Goal: Task Accomplishment & Management: Manage account settings

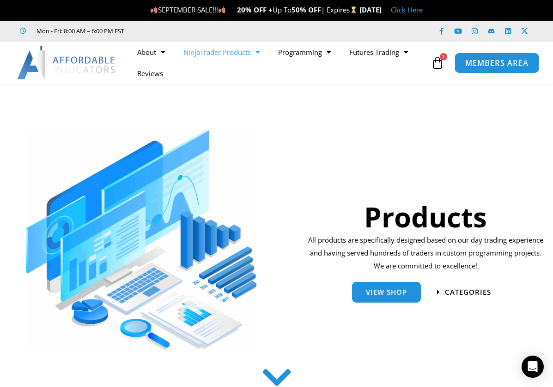
click at [477, 63] on span "MEMBERS AREA" at bounding box center [496, 63] width 63 height 8
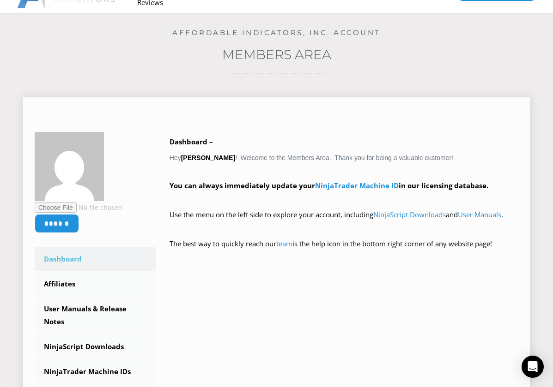
scroll to position [139, 0]
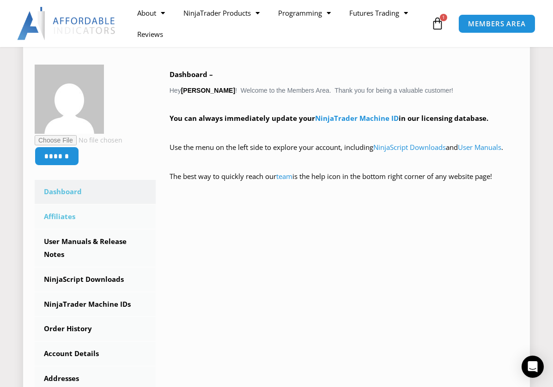
click at [71, 211] on link "Affiliates" at bounding box center [95, 217] width 121 height 24
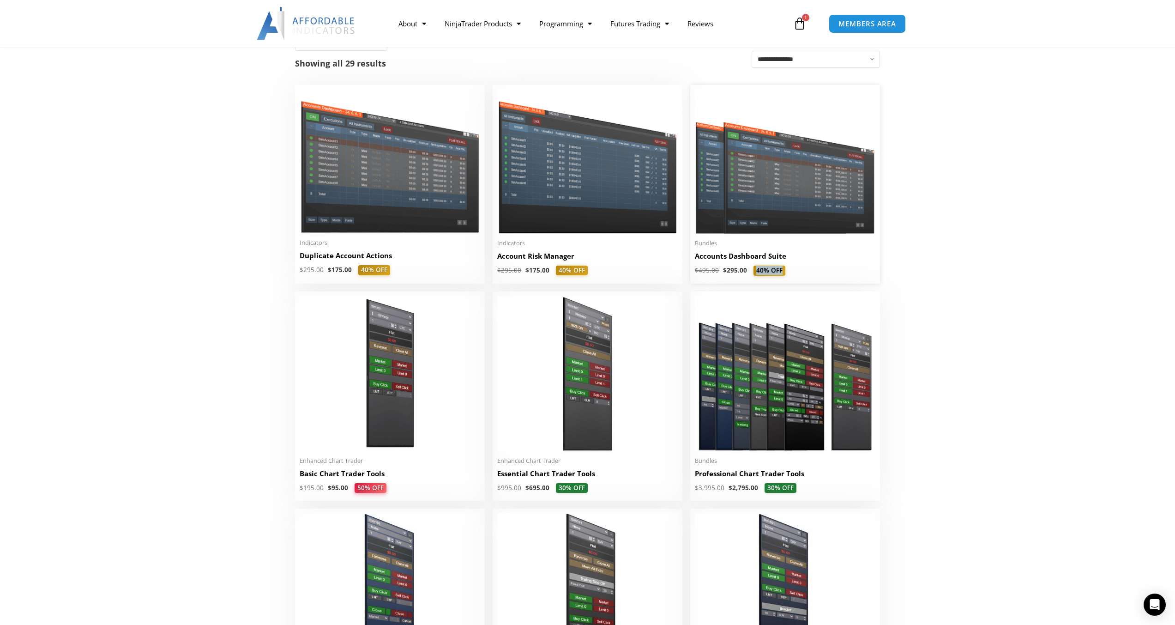
drag, startPoint x: 748, startPoint y: 268, endPoint x: 791, endPoint y: 272, distance: 44.0
click at [791, 272] on span "$ 495.00 $ 295.00 40% OFF" at bounding box center [785, 271] width 181 height 10
click at [852, 278] on li "Sale! Bundles Accounts Dashboard Suite $ 495.00 $ 295.00 40% OFF This product h…" at bounding box center [785, 184] width 190 height 198
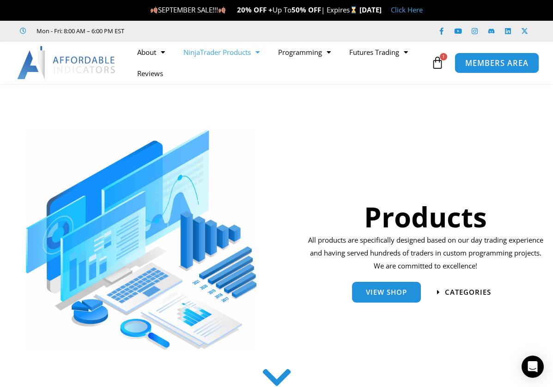
click at [496, 67] on link "MEMBERS AREA" at bounding box center [496, 62] width 84 height 21
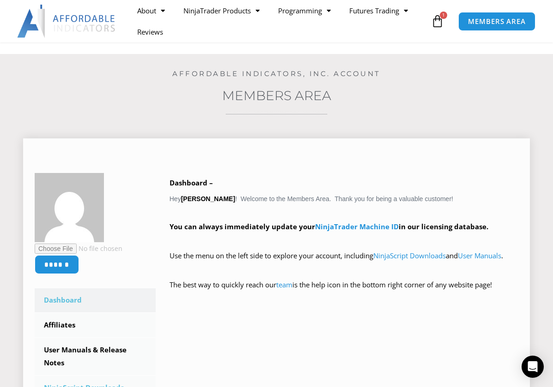
scroll to position [185, 0]
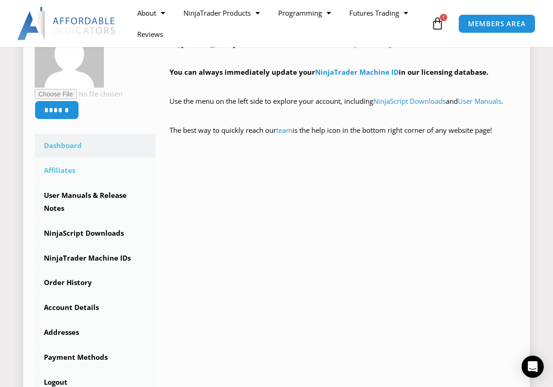
click at [68, 175] on link "Affiliates" at bounding box center [95, 171] width 121 height 24
